Goal: Navigation & Orientation: Find specific page/section

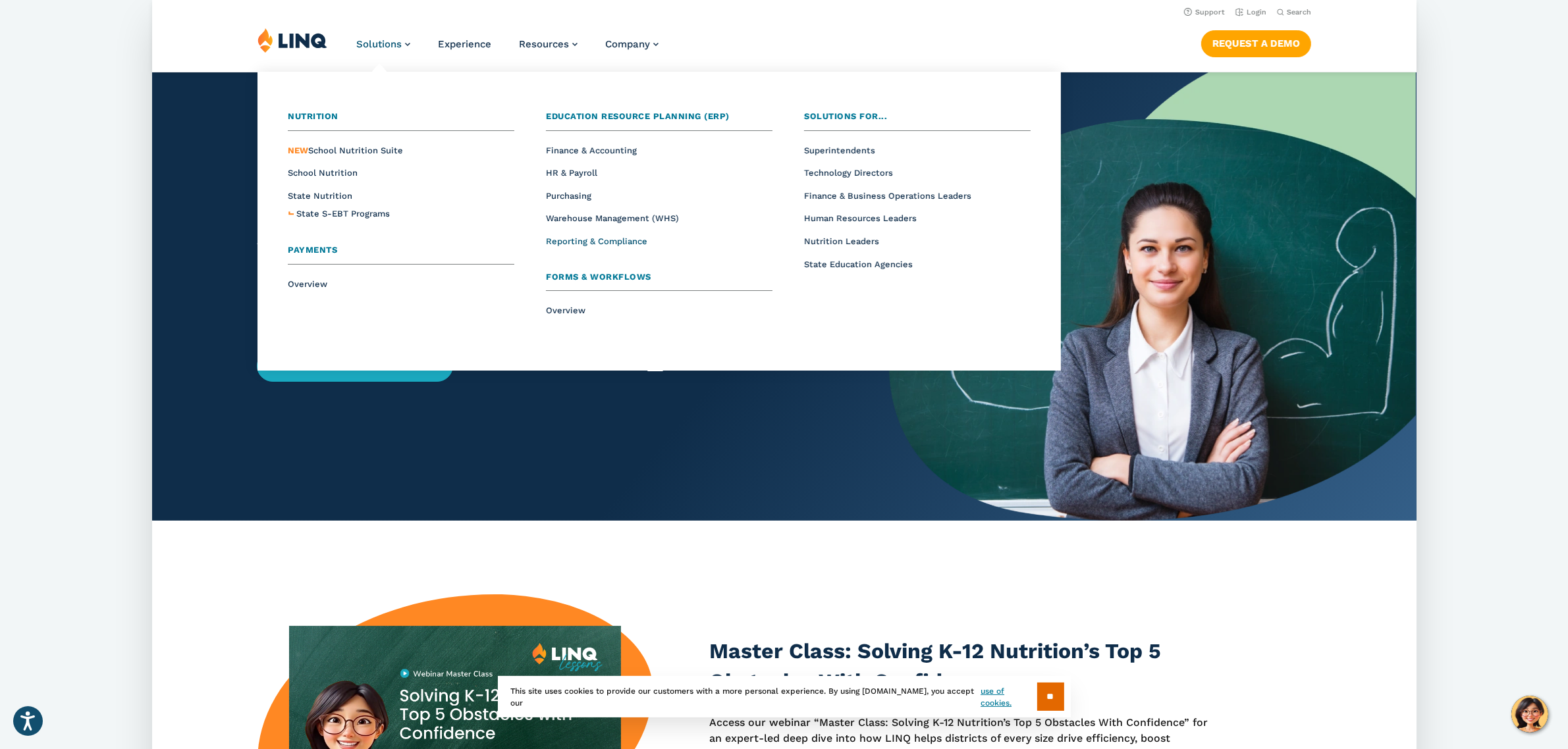
click at [578, 238] on span "Reporting & Compliance" at bounding box center [596, 241] width 101 height 10
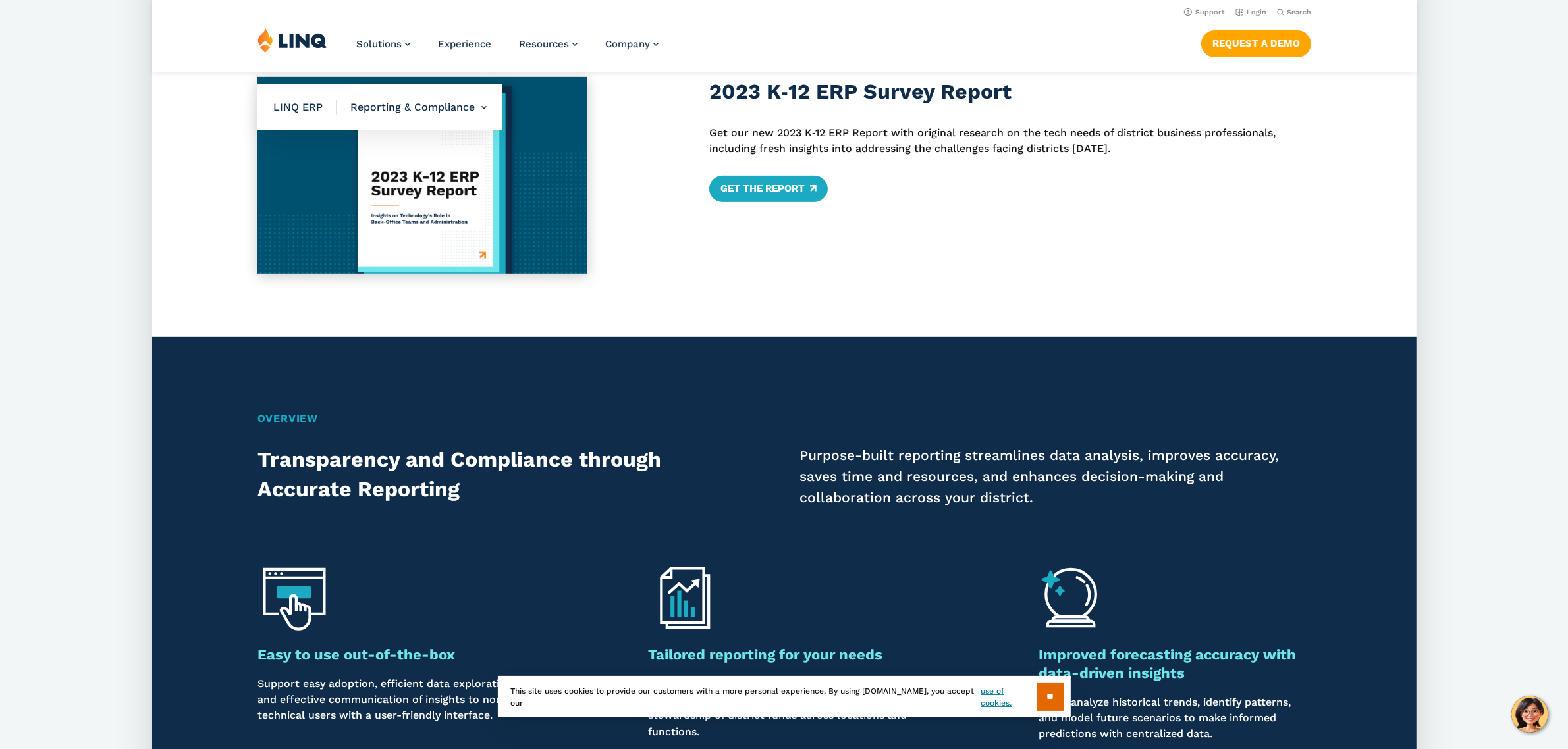
scroll to position [706, 0]
